Goal: Subscribe to service/newsletter

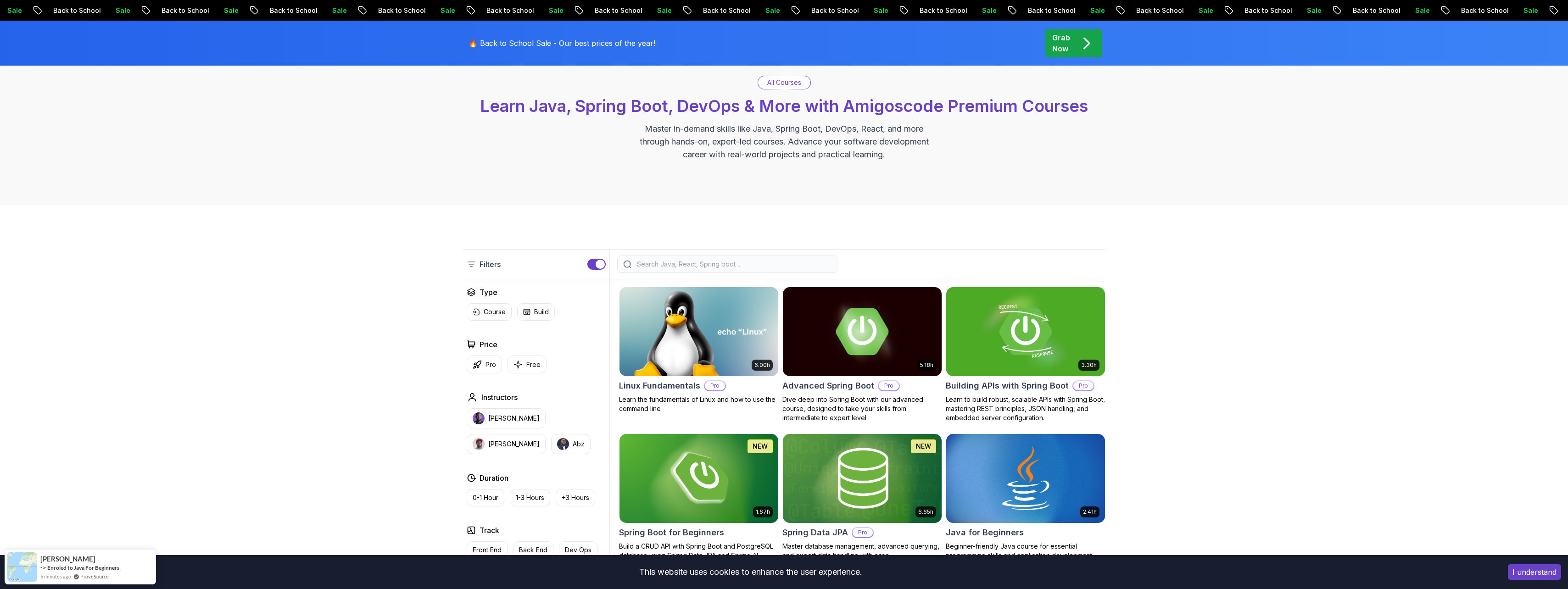
scroll to position [92, 0]
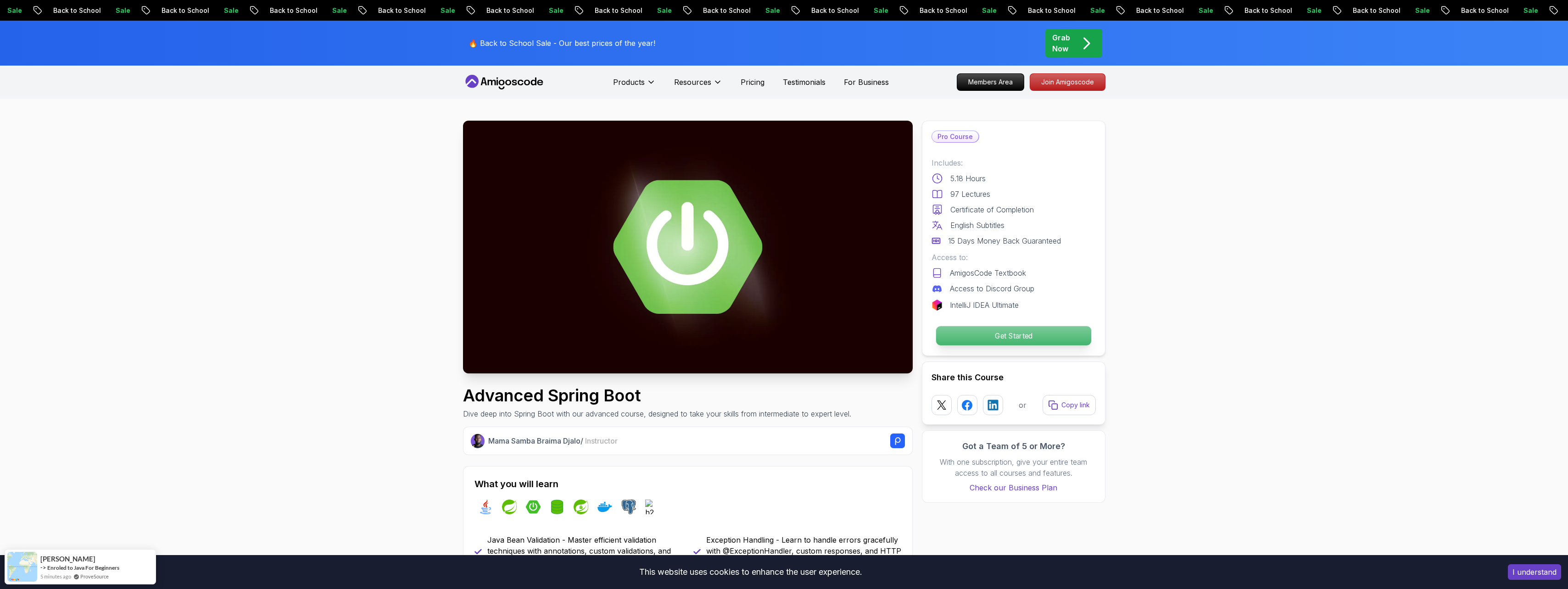
click at [987, 332] on p "Get Started" at bounding box center [1013, 336] width 155 height 19
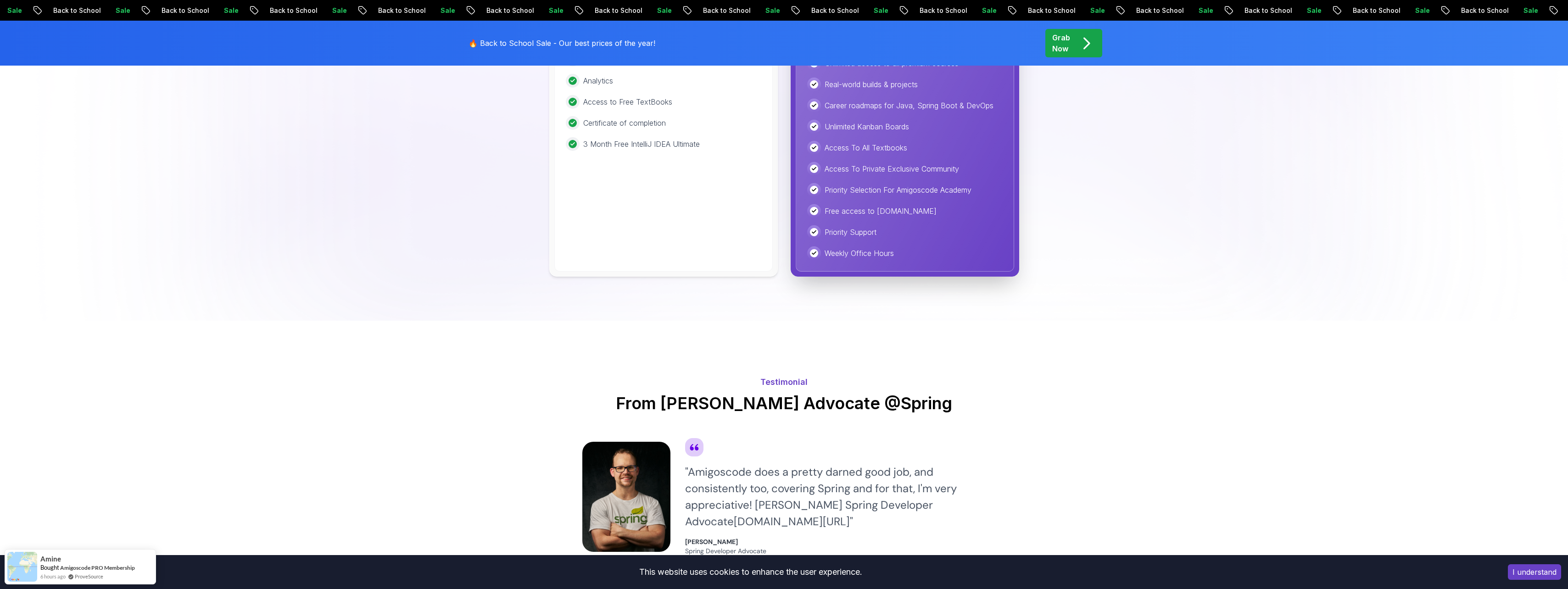
scroll to position [2293, 0]
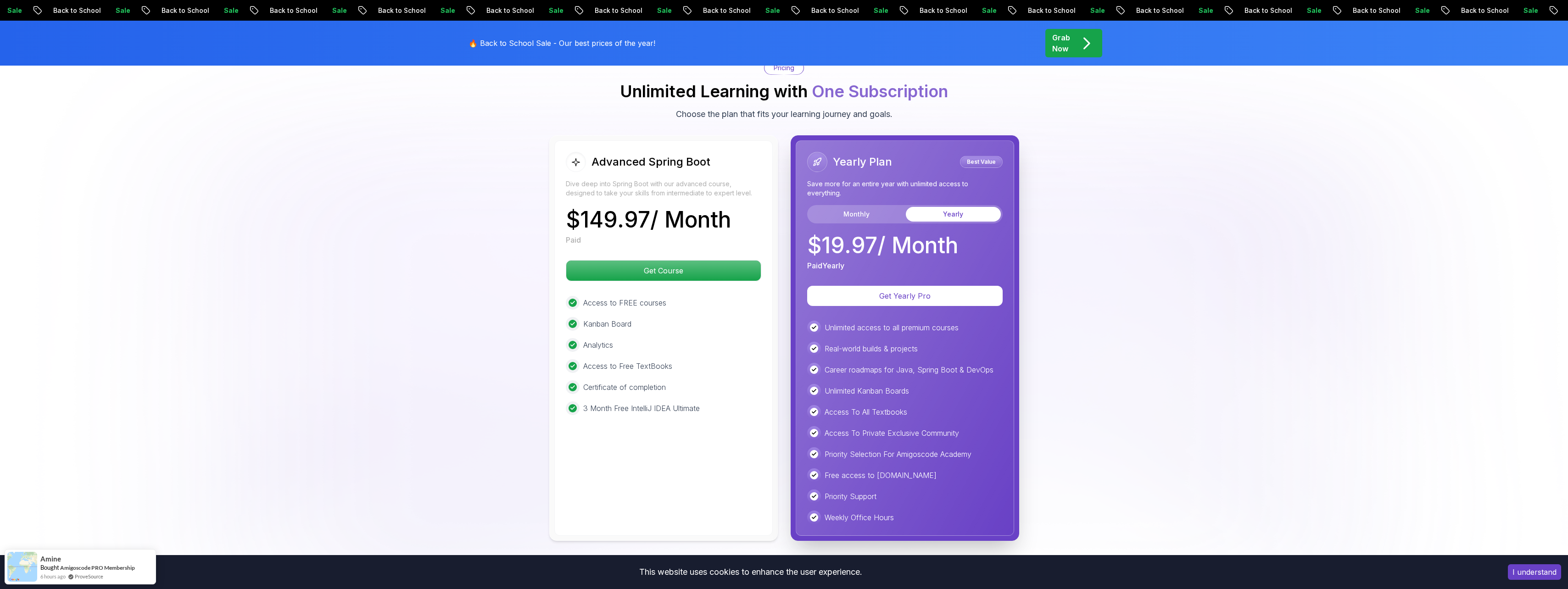
scroll to position [1973, 0]
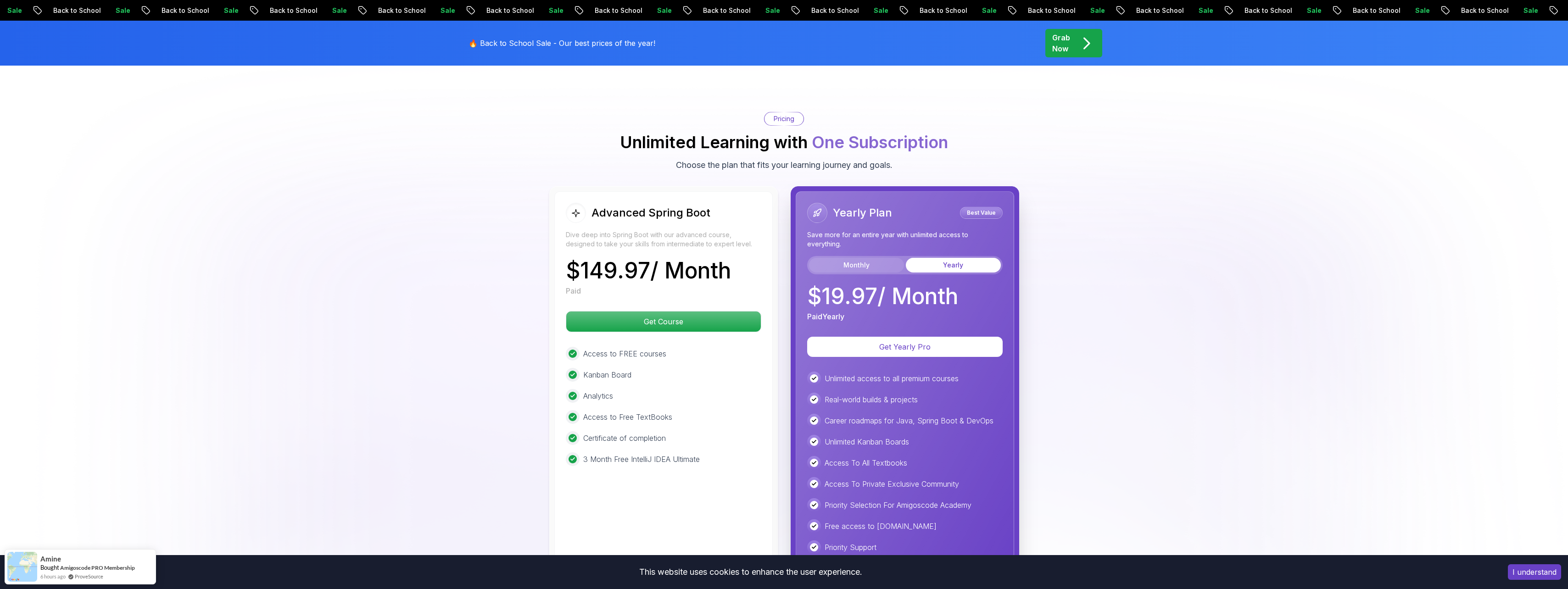
click at [858, 258] on button "Monthly" at bounding box center [856, 265] width 95 height 15
click at [955, 258] on button "Yearly" at bounding box center [953, 265] width 95 height 15
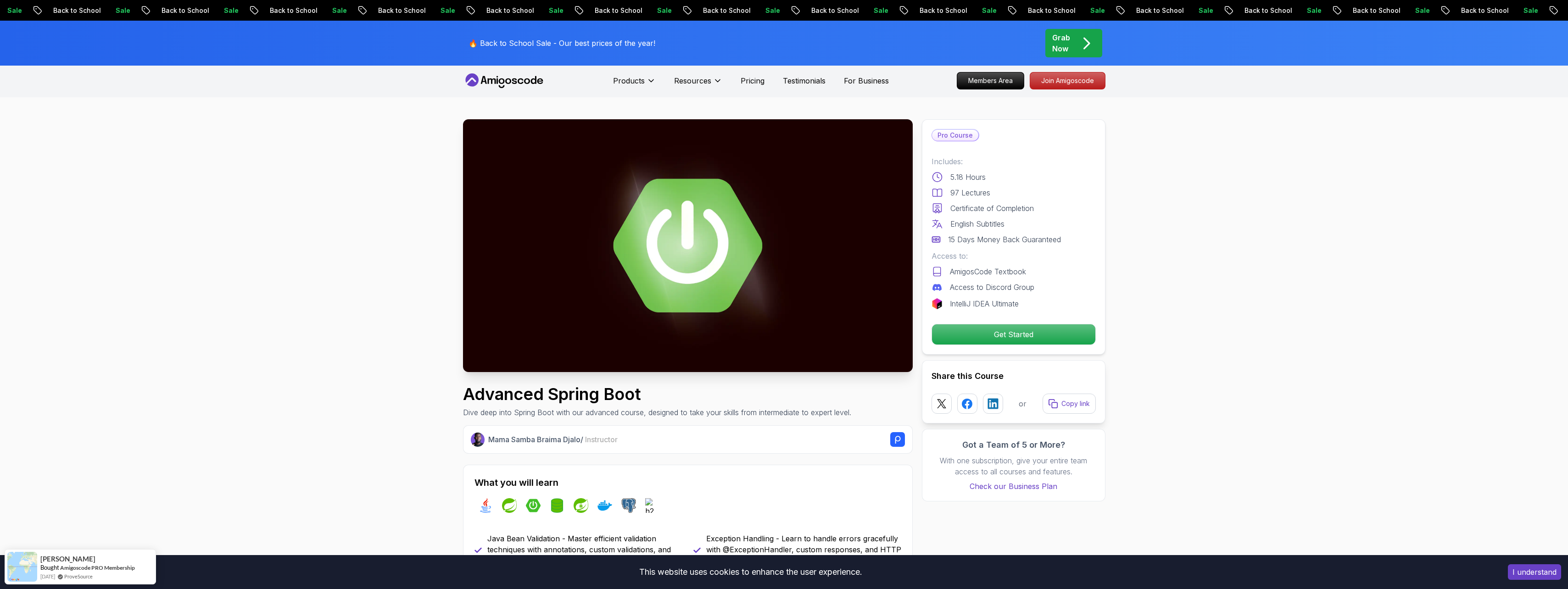
scroll to position [0, 0]
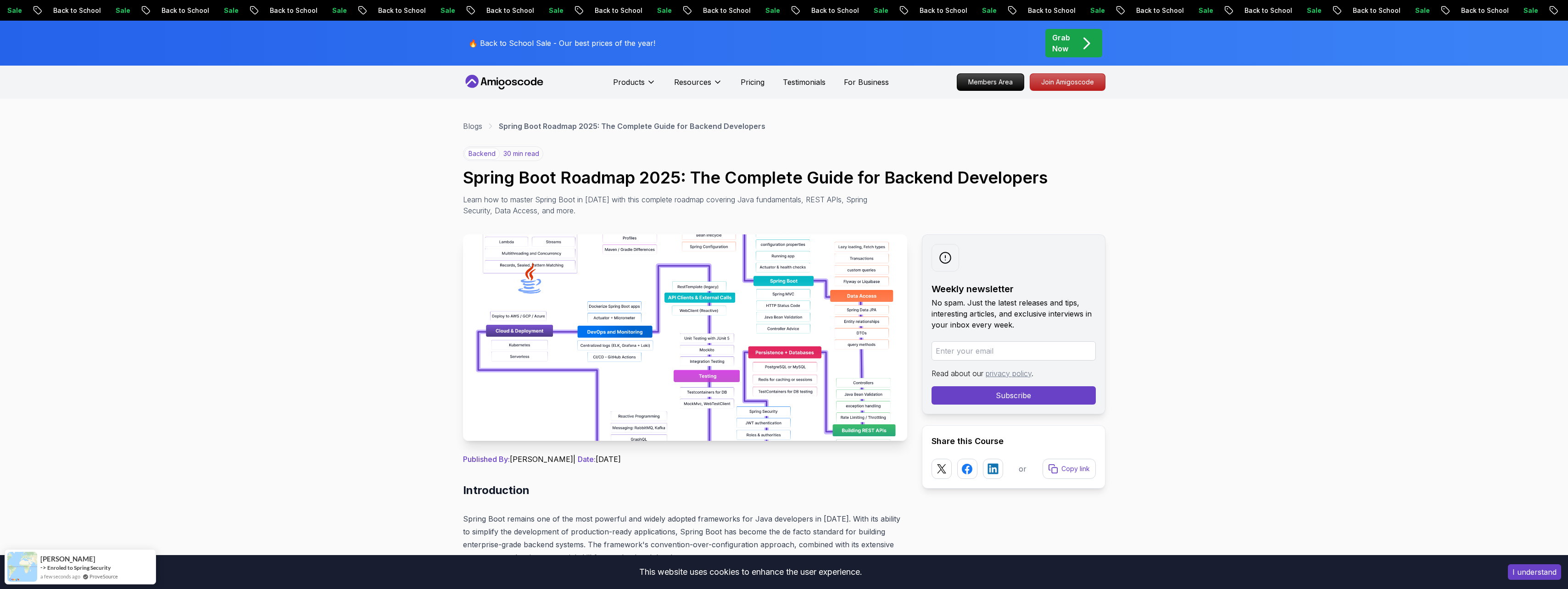
click at [714, 311] on img at bounding box center [685, 337] width 445 height 207
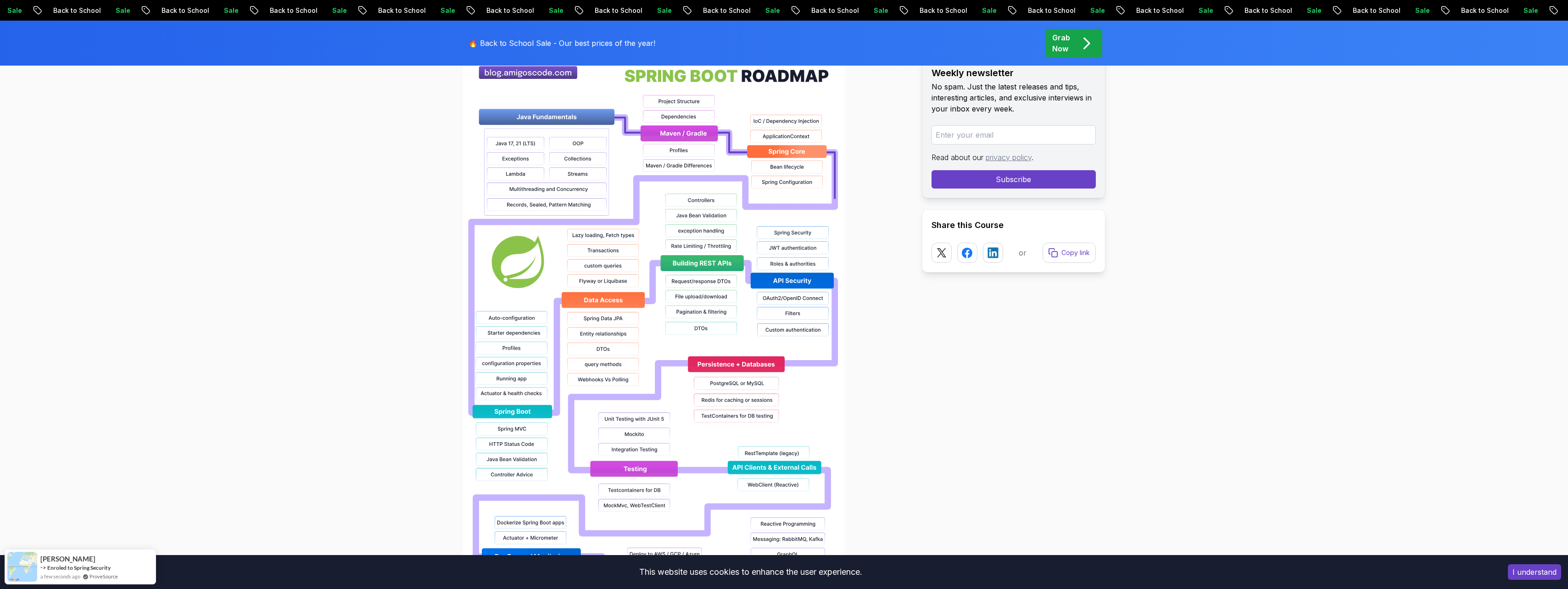
scroll to position [963, 0]
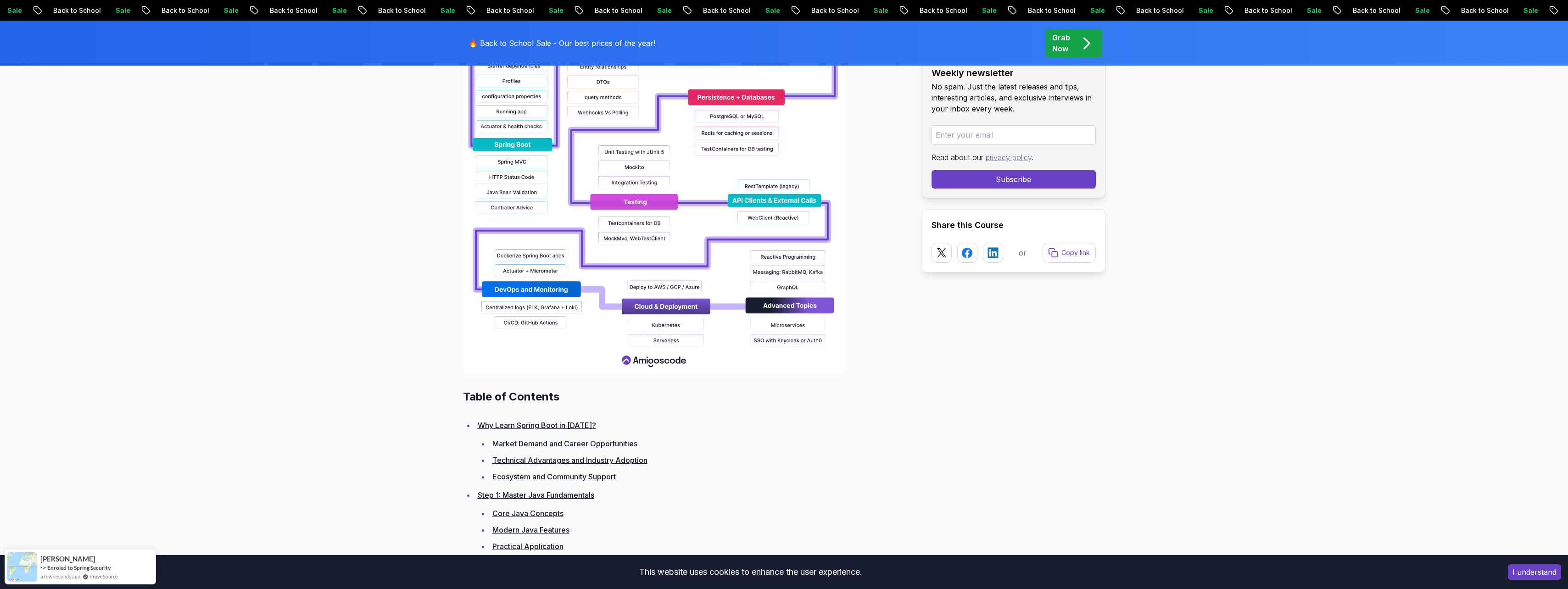
click at [694, 284] on img at bounding box center [654, 81] width 382 height 587
click at [655, 363] on img at bounding box center [654, 81] width 382 height 587
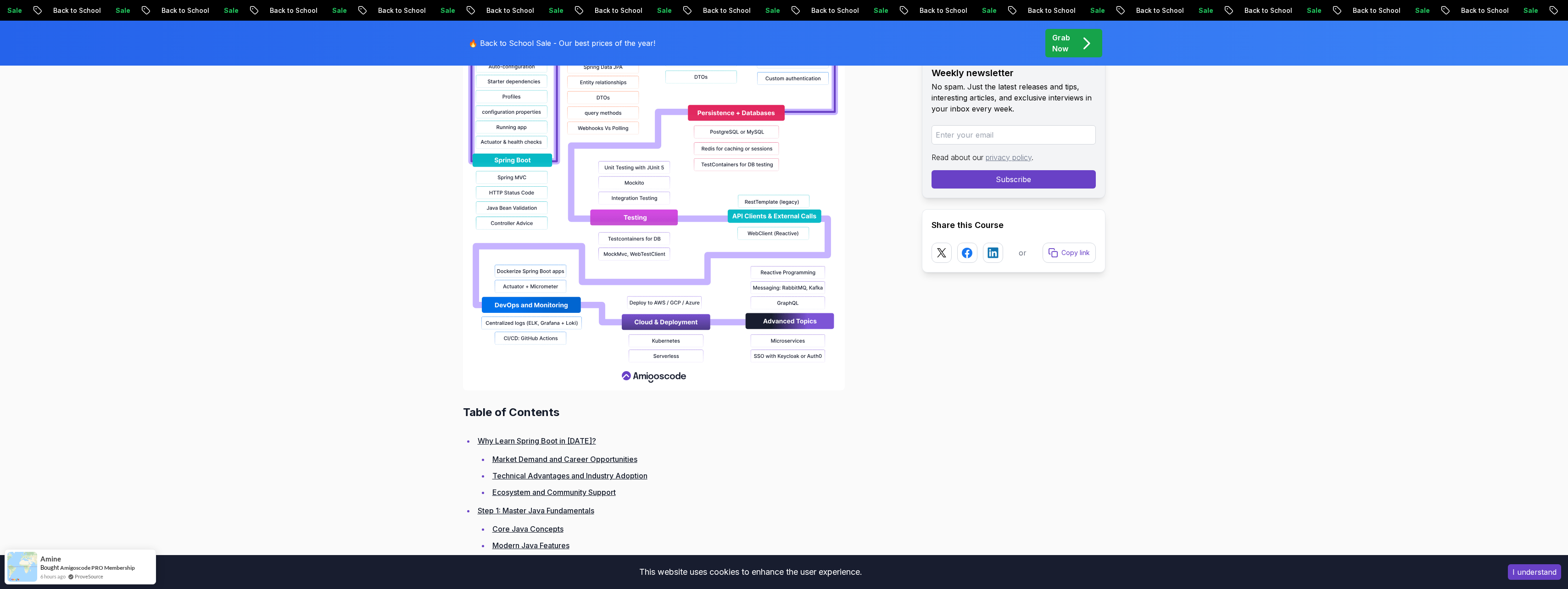
scroll to position [688, 0]
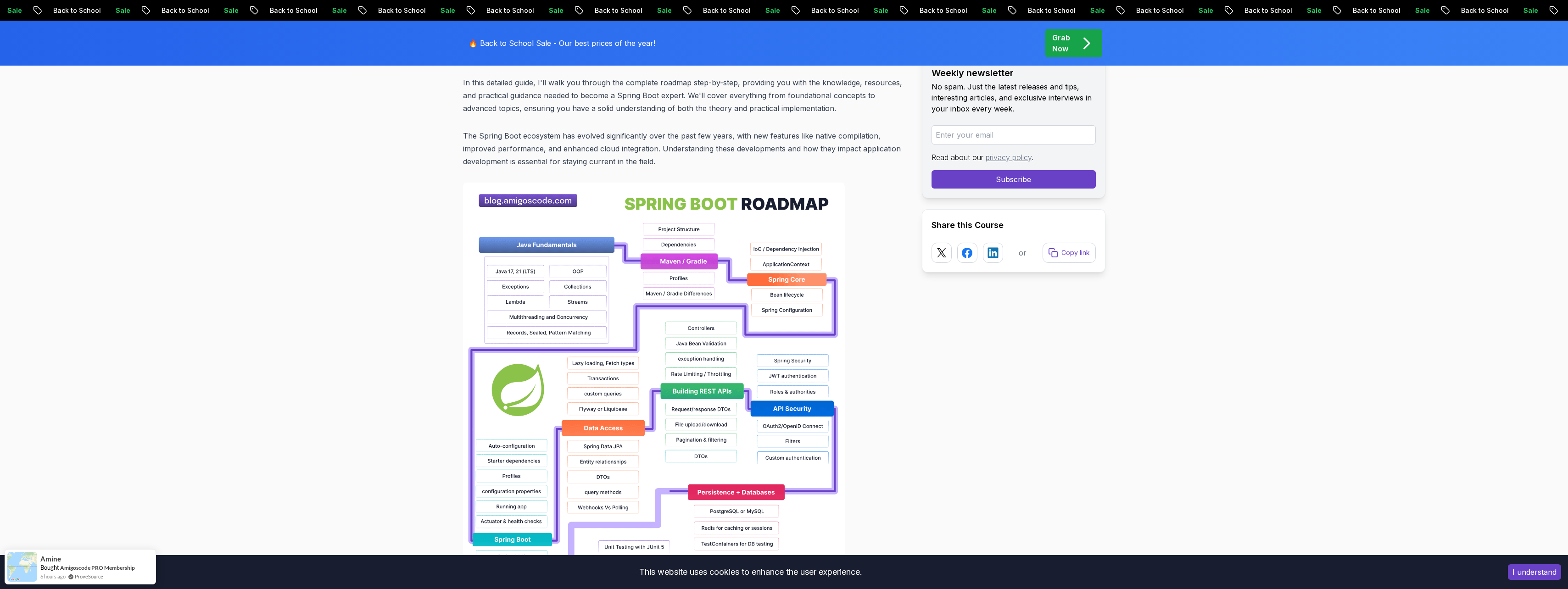
scroll to position [505, 0]
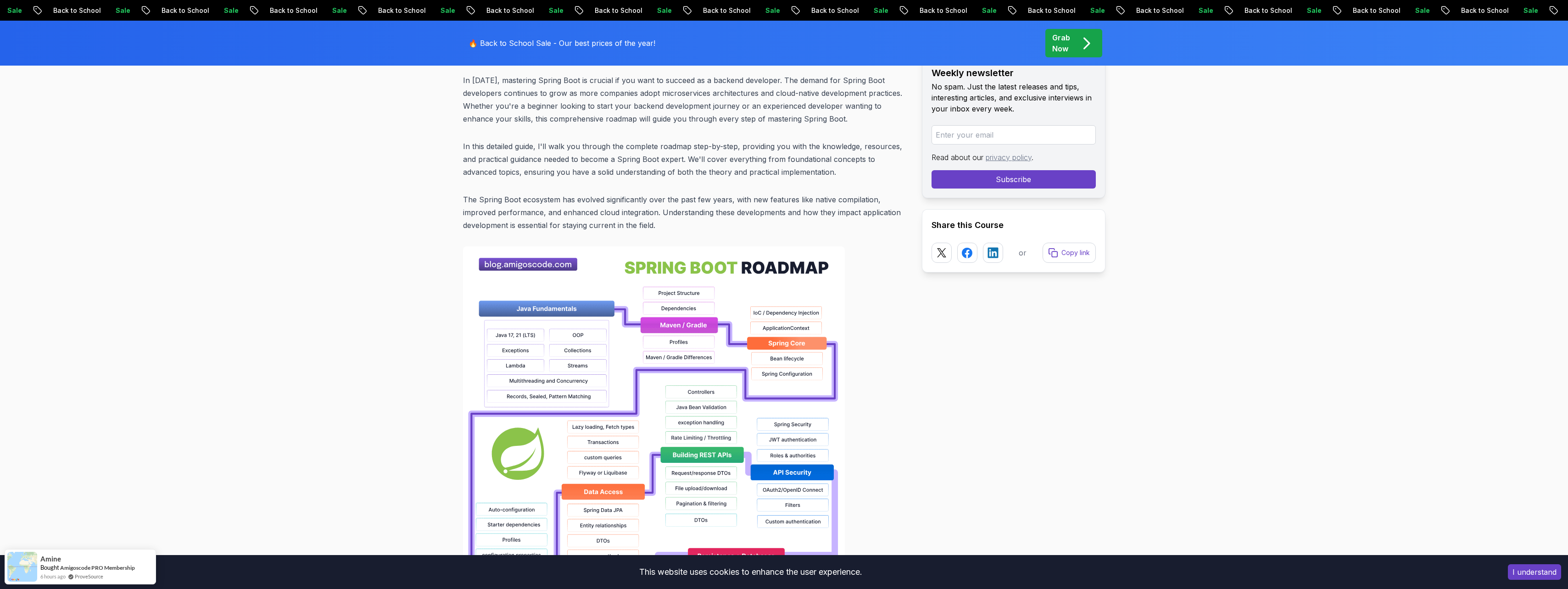
click at [531, 264] on img at bounding box center [654, 540] width 382 height 587
click at [527, 262] on img at bounding box center [654, 540] width 382 height 587
click at [1039, 129] on input "email" at bounding box center [1014, 135] width 164 height 19
type input "pedrofonunes@gmail.com"
click at [1023, 180] on button "Subscribe" at bounding box center [1014, 179] width 164 height 18
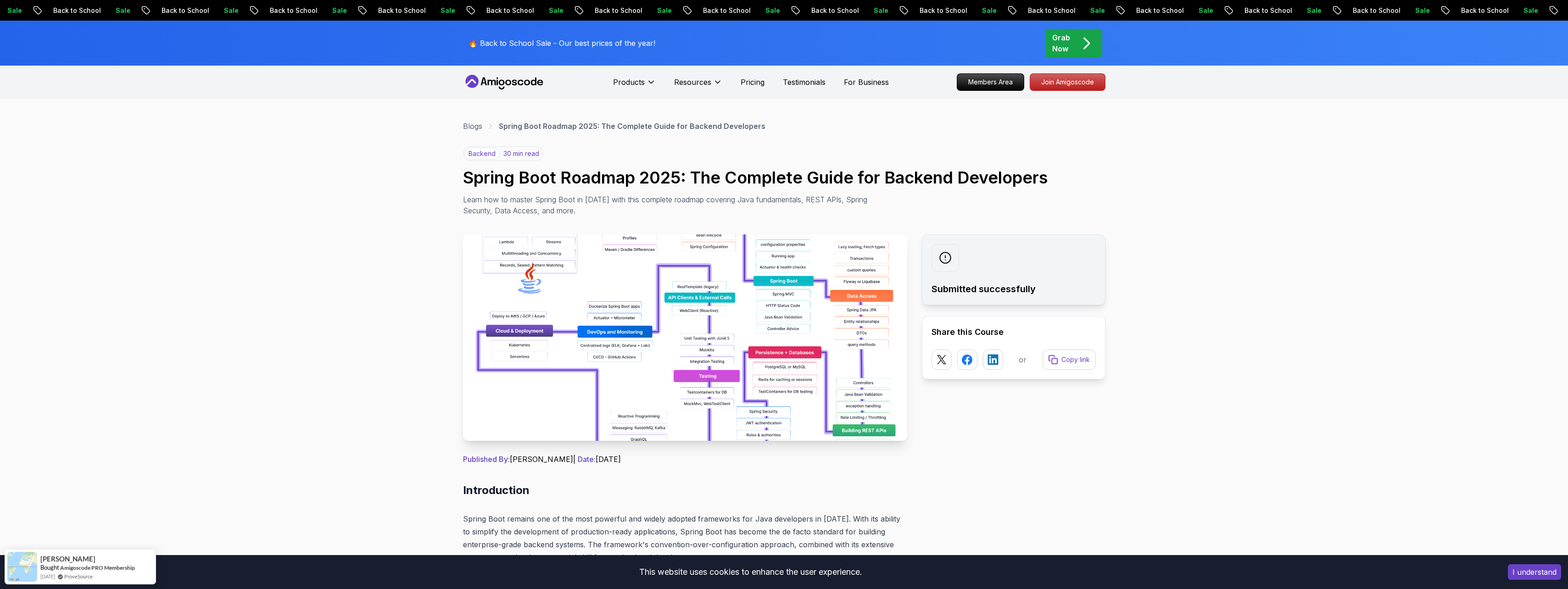
click at [845, 340] on img at bounding box center [685, 337] width 445 height 207
